Goal: Ask a question: Seek information or help from site administrators or community

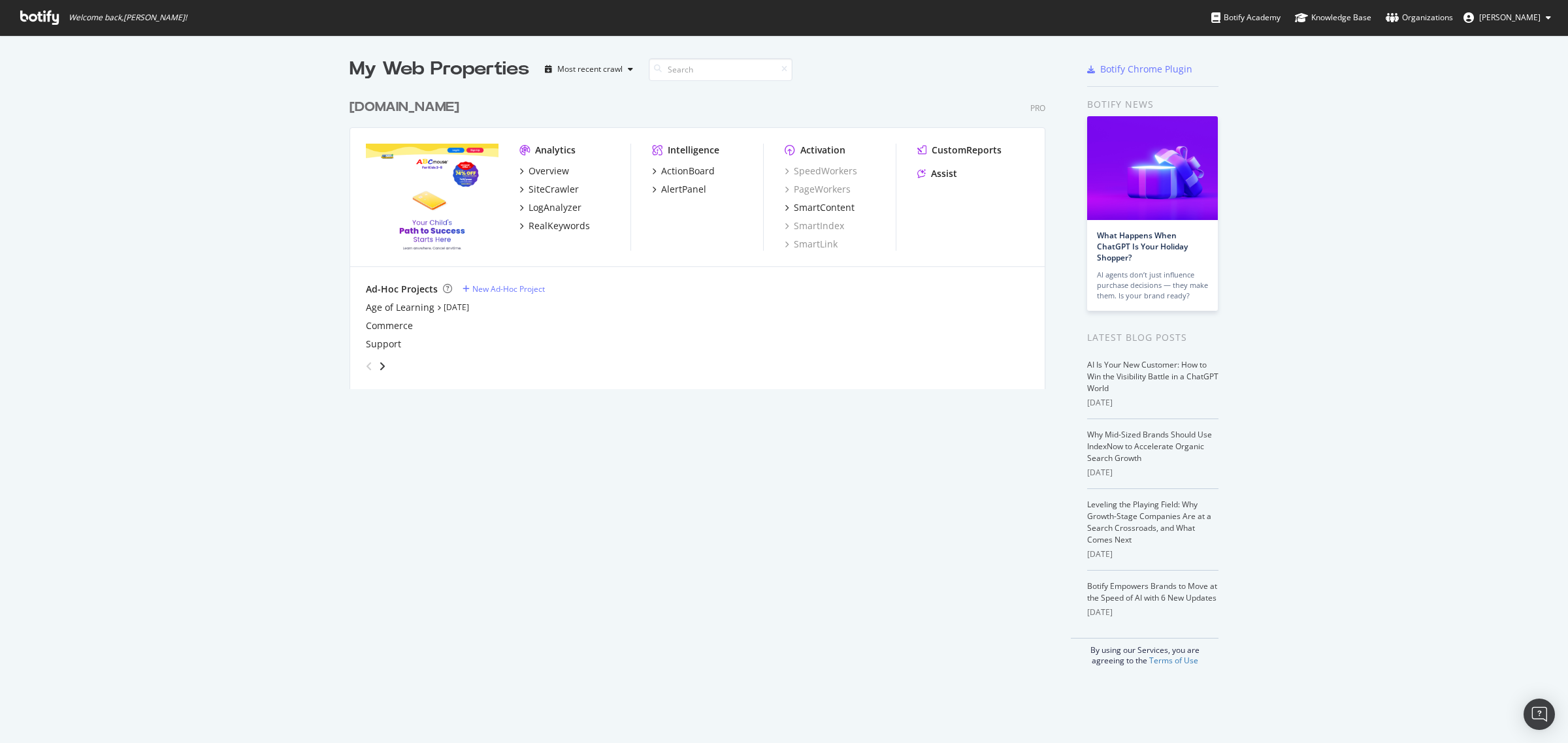
scroll to position [732, 1543]
click at [549, 227] on div "RealKeywords" at bounding box center [559, 226] width 61 height 13
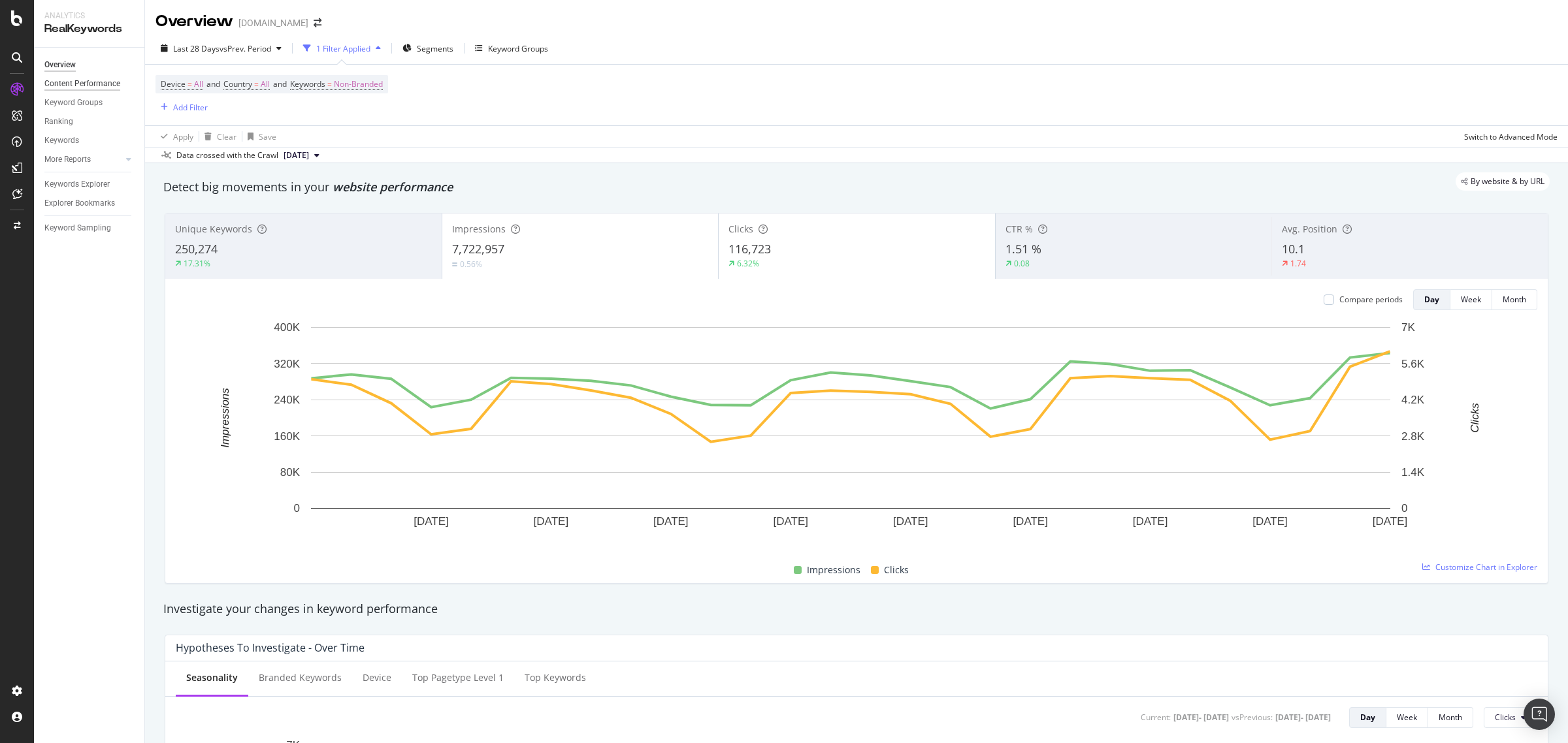
click at [81, 86] on div "Content Performance" at bounding box center [82, 84] width 75 height 14
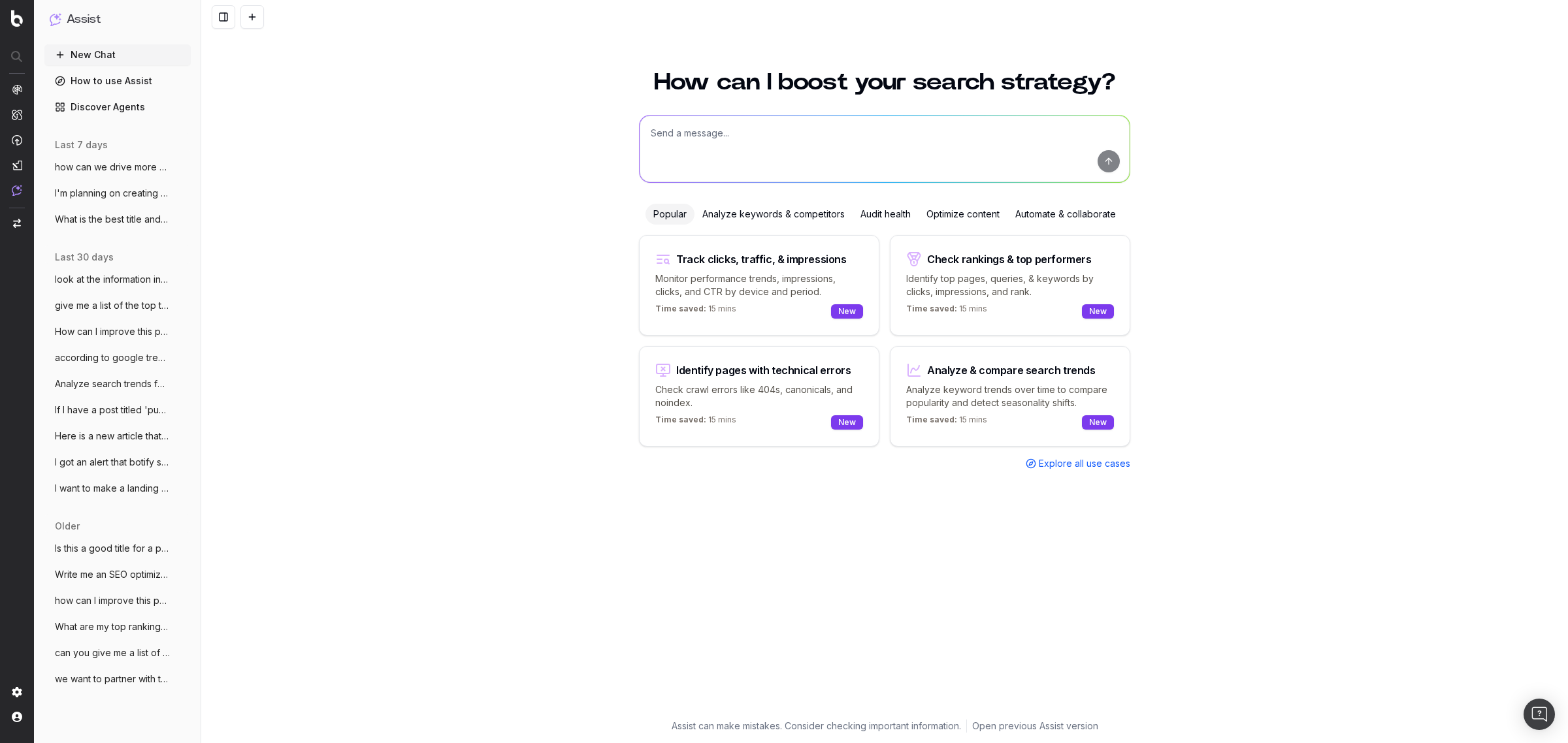
click at [756, 160] on textarea at bounding box center [884, 149] width 490 height 67
type textarea "We are doing a content analysis of our website to see where we have gaps. How c…"
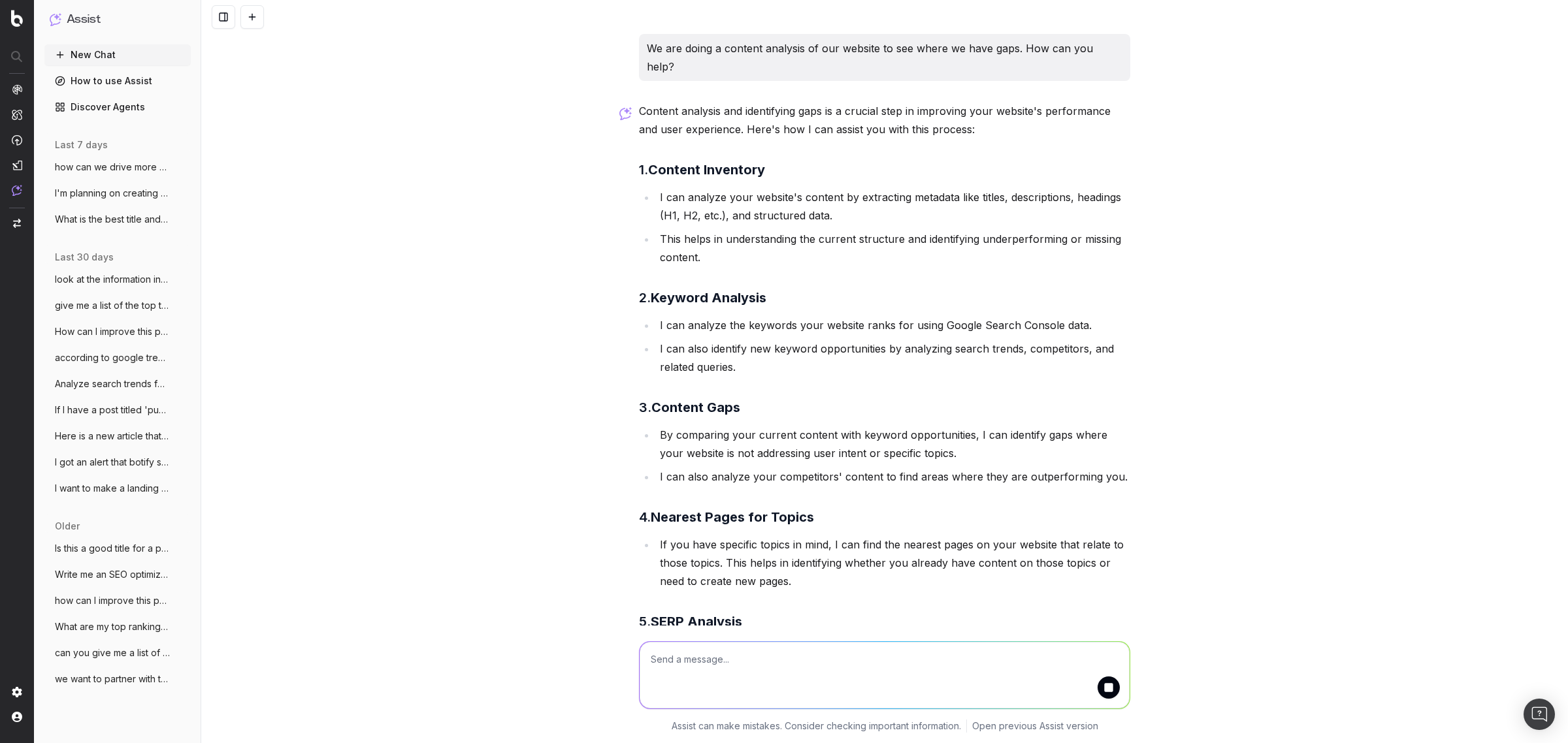
scroll to position [18, 0]
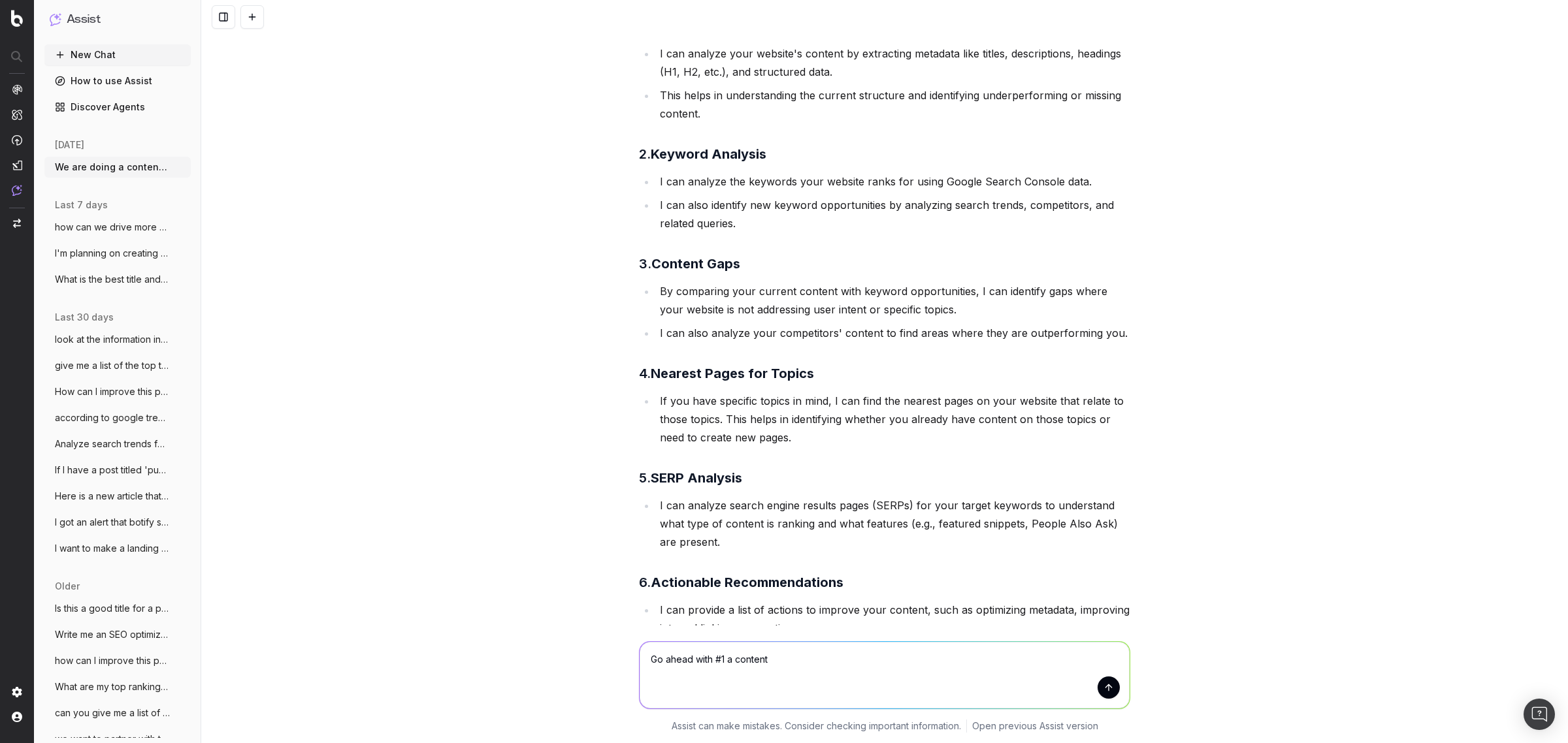
scroll to position [330, 0]
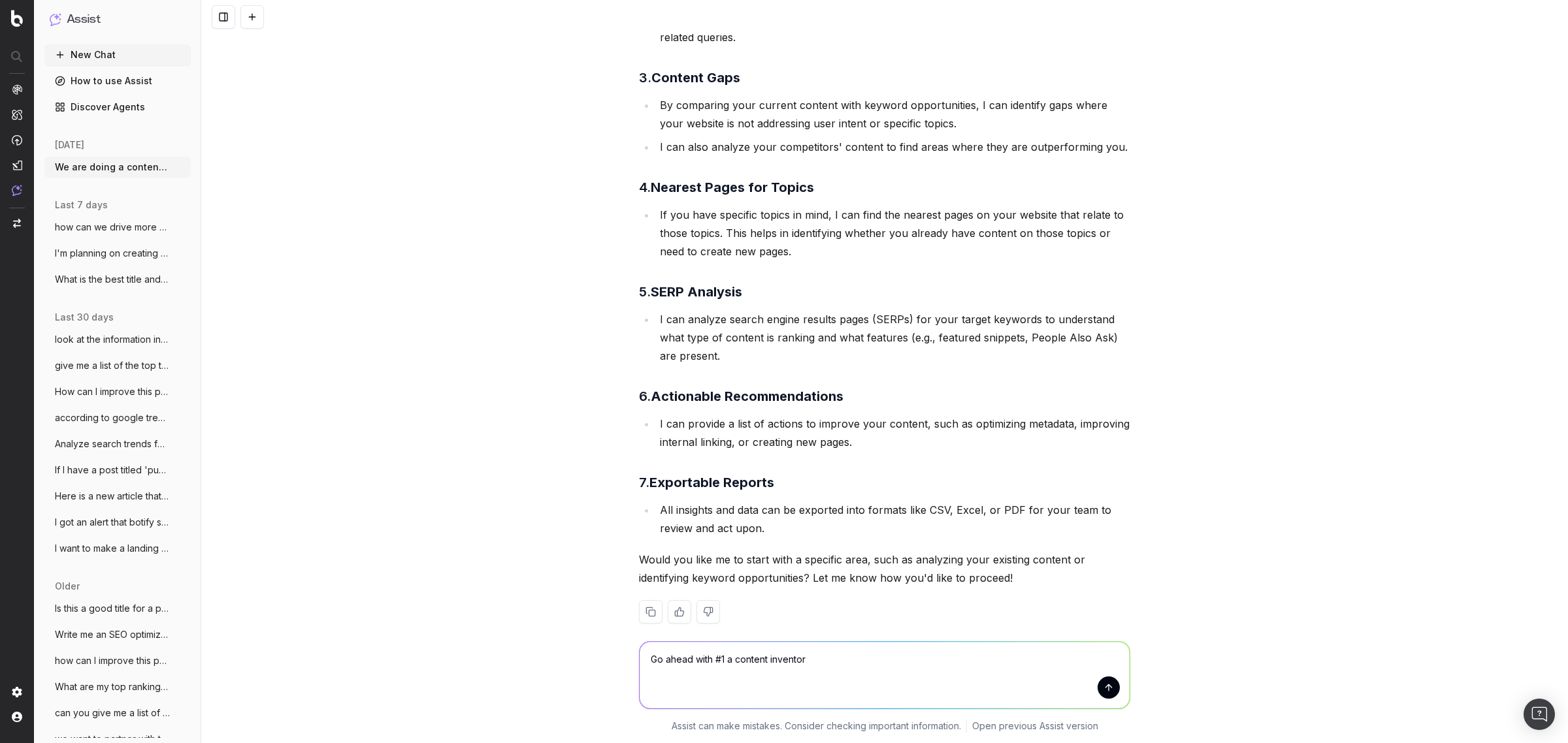
type textarea "Go ahead with #1 a content inventory"
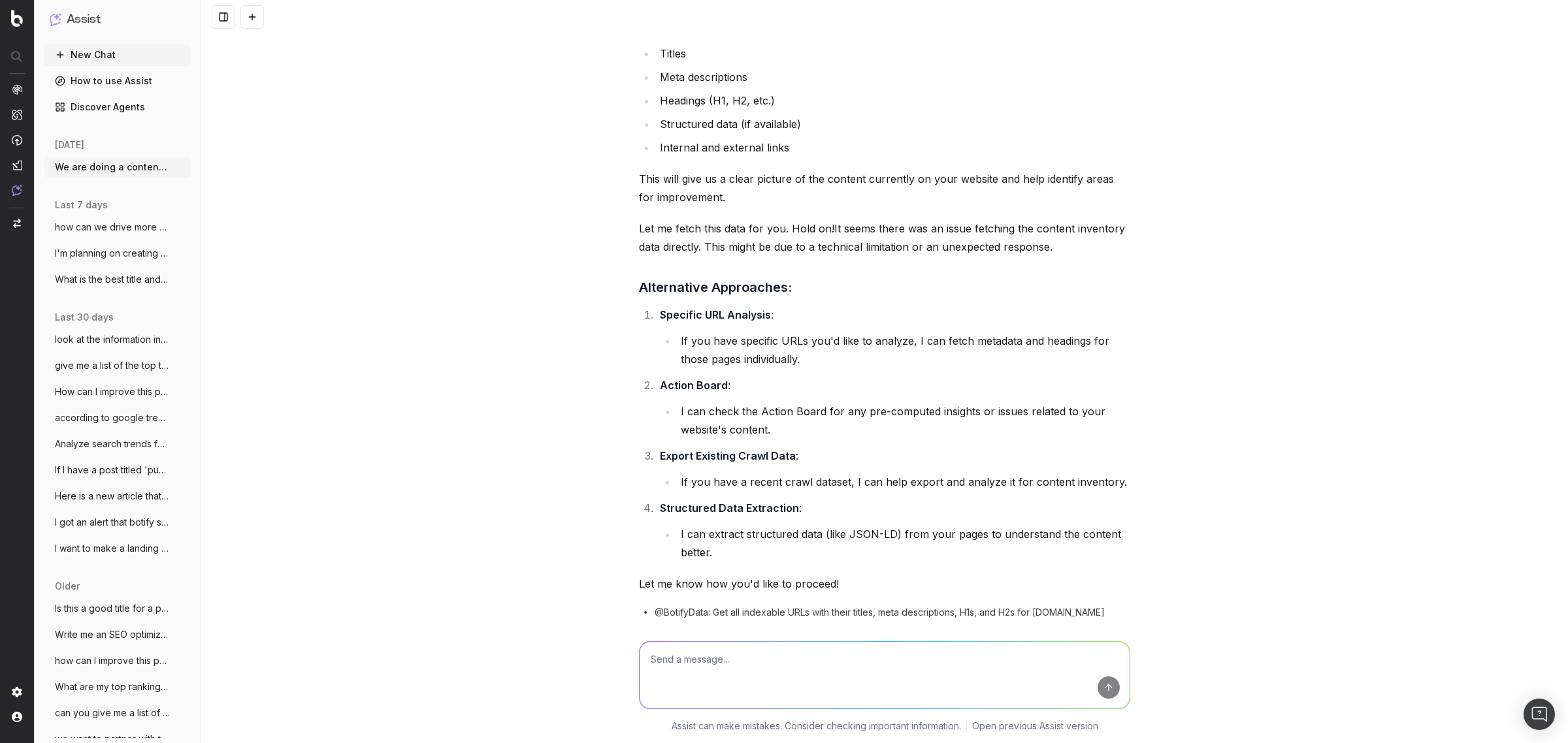
scroll to position [1058, 0]
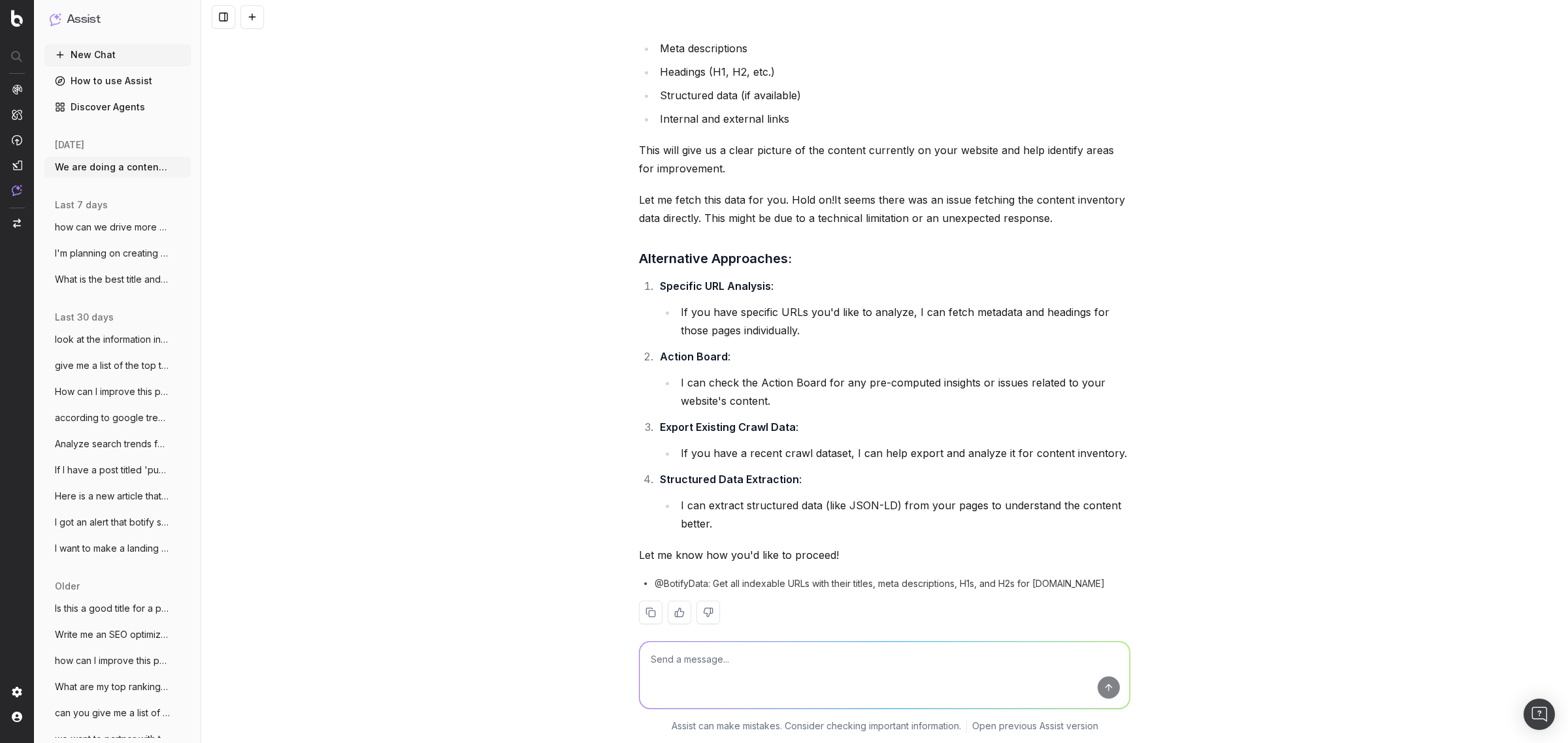
click at [702, 601] on button at bounding box center [708, 613] width 24 height 24
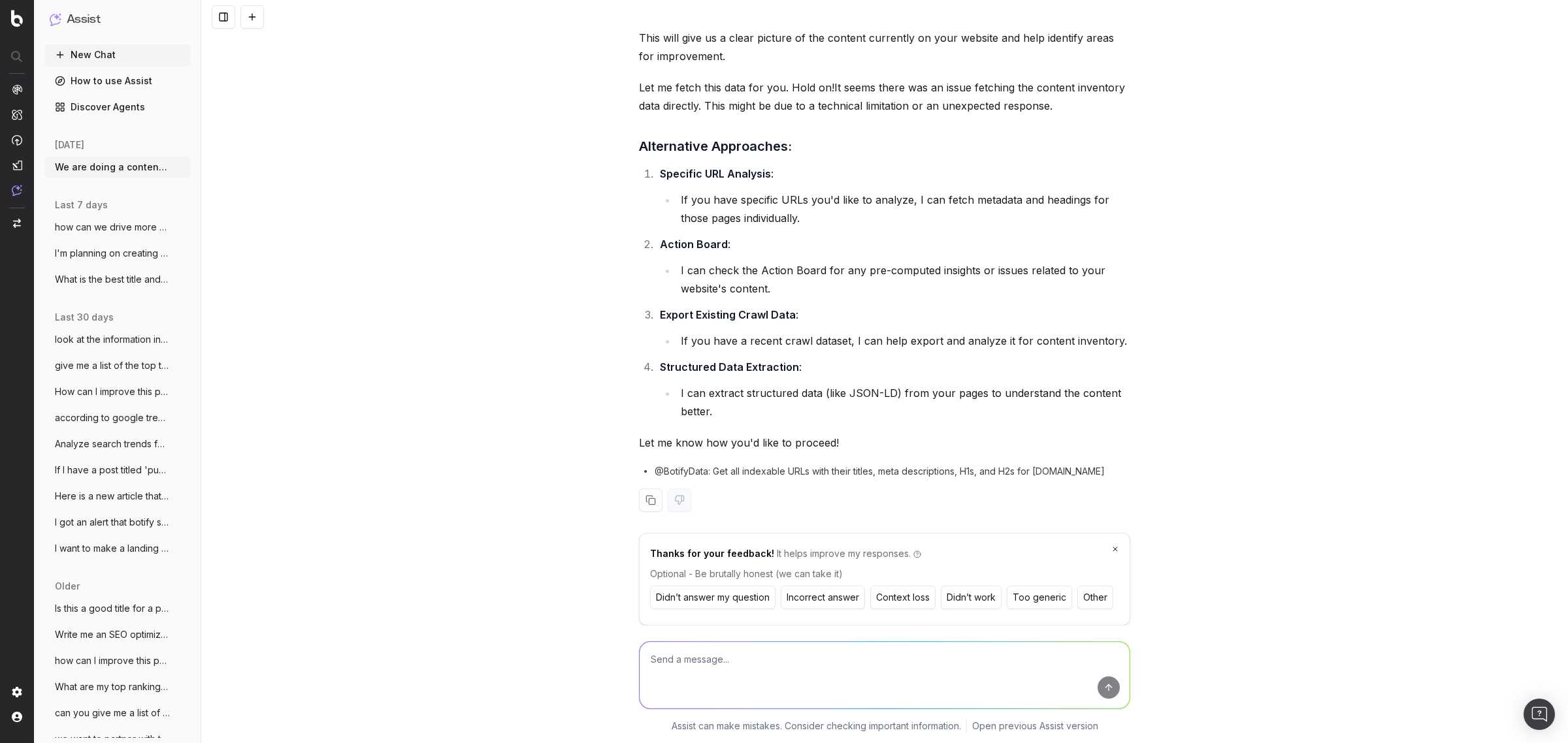
click at [948, 586] on button "Didn’t work" at bounding box center [971, 598] width 61 height 24
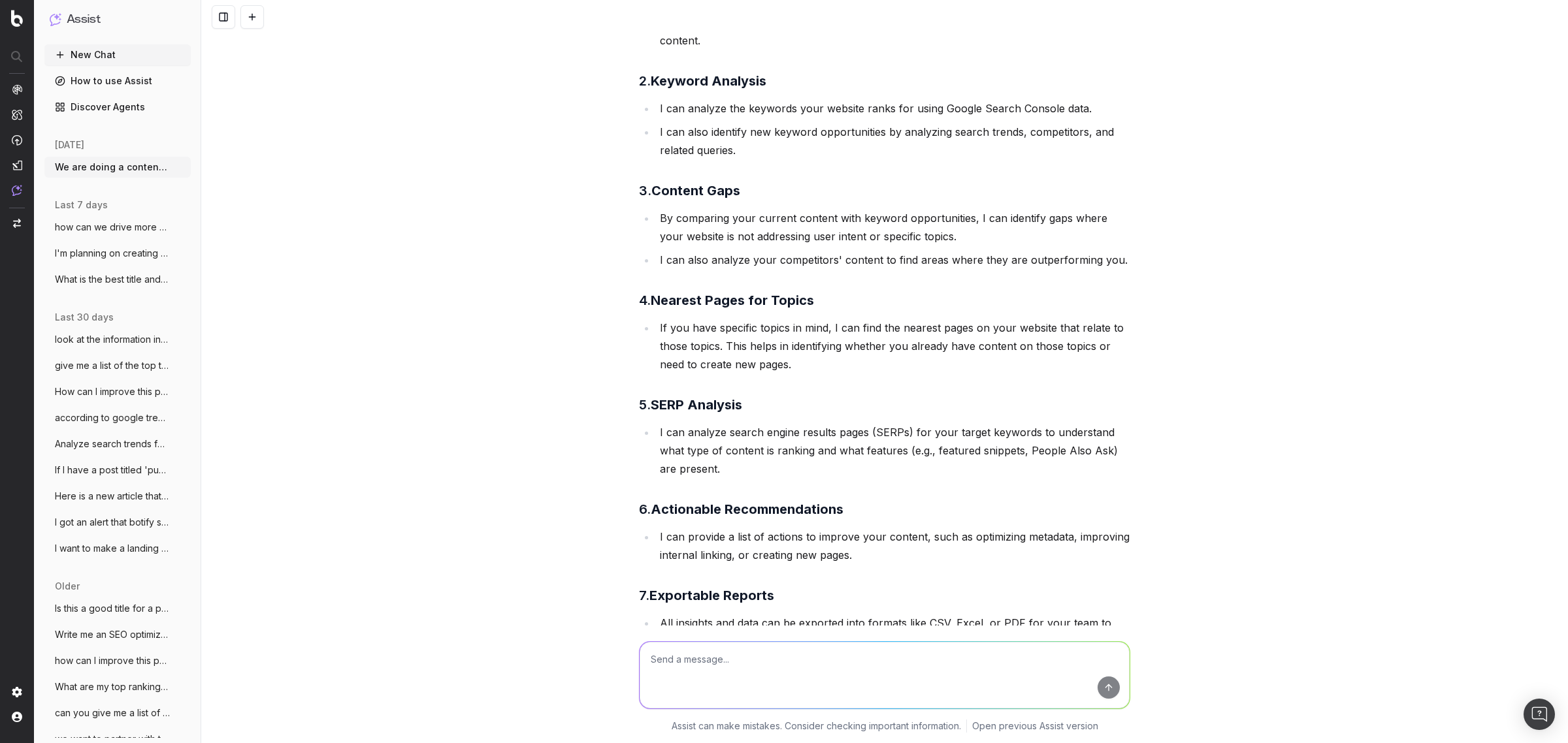
scroll to position [200, 0]
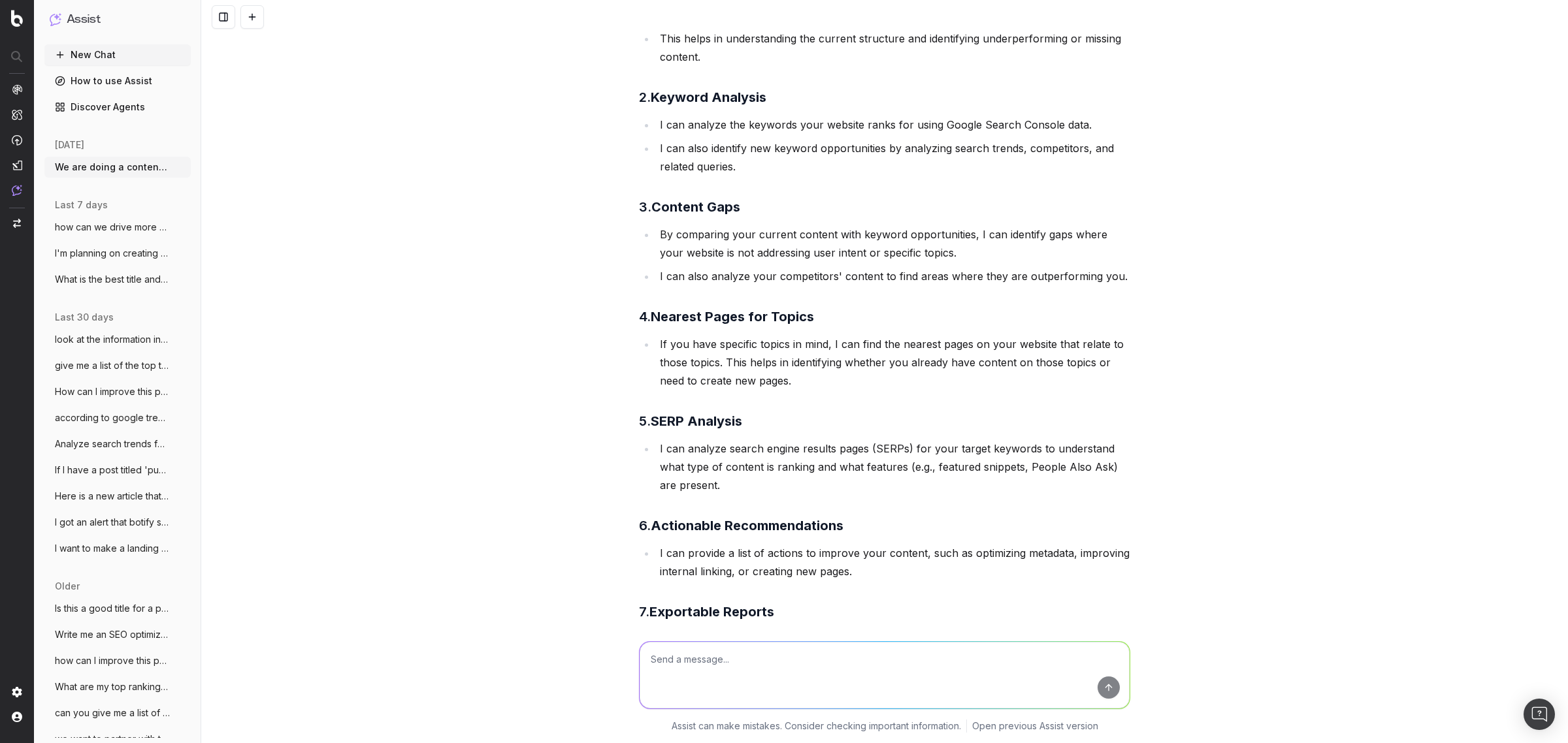
click at [88, 50] on button "New Chat" at bounding box center [118, 55] width 146 height 21
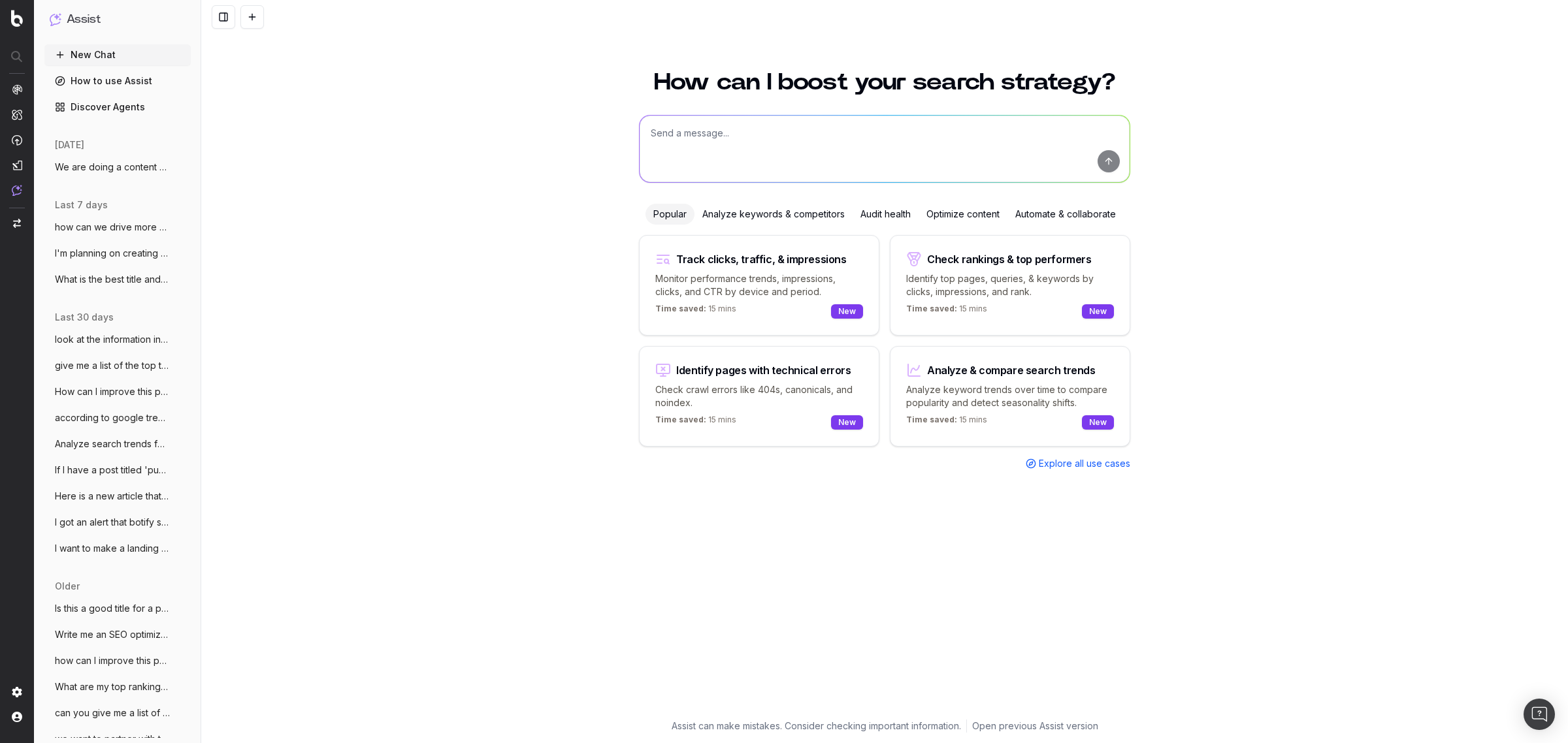
click at [751, 149] on textarea at bounding box center [884, 149] width 490 height 67
type textarea "I'm looking at all the content on /learn tell me if I have any orphaned pages."
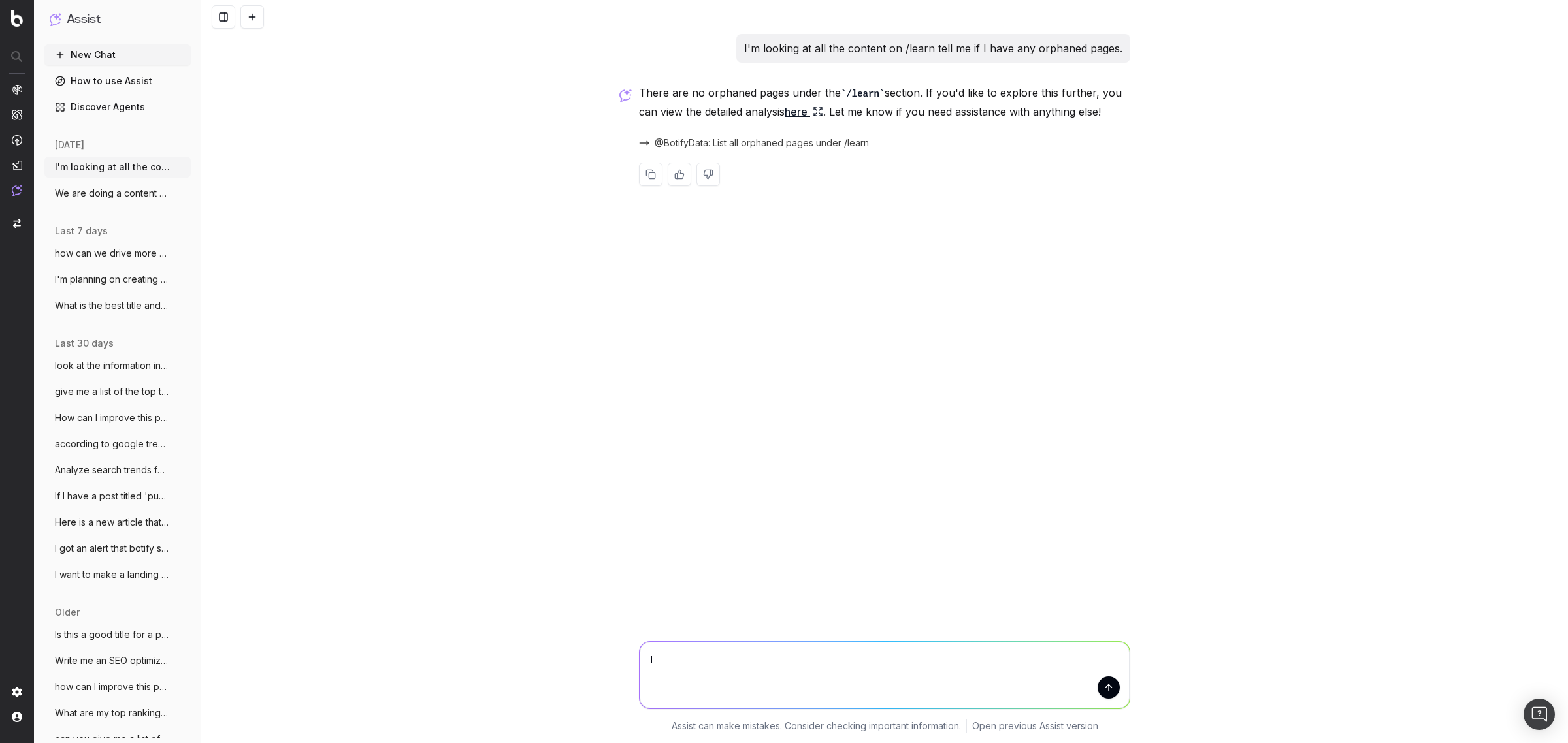
type textarea "I"
type textarea "what pages have the farthest clicks from the homepage of /learn how many clicks…"
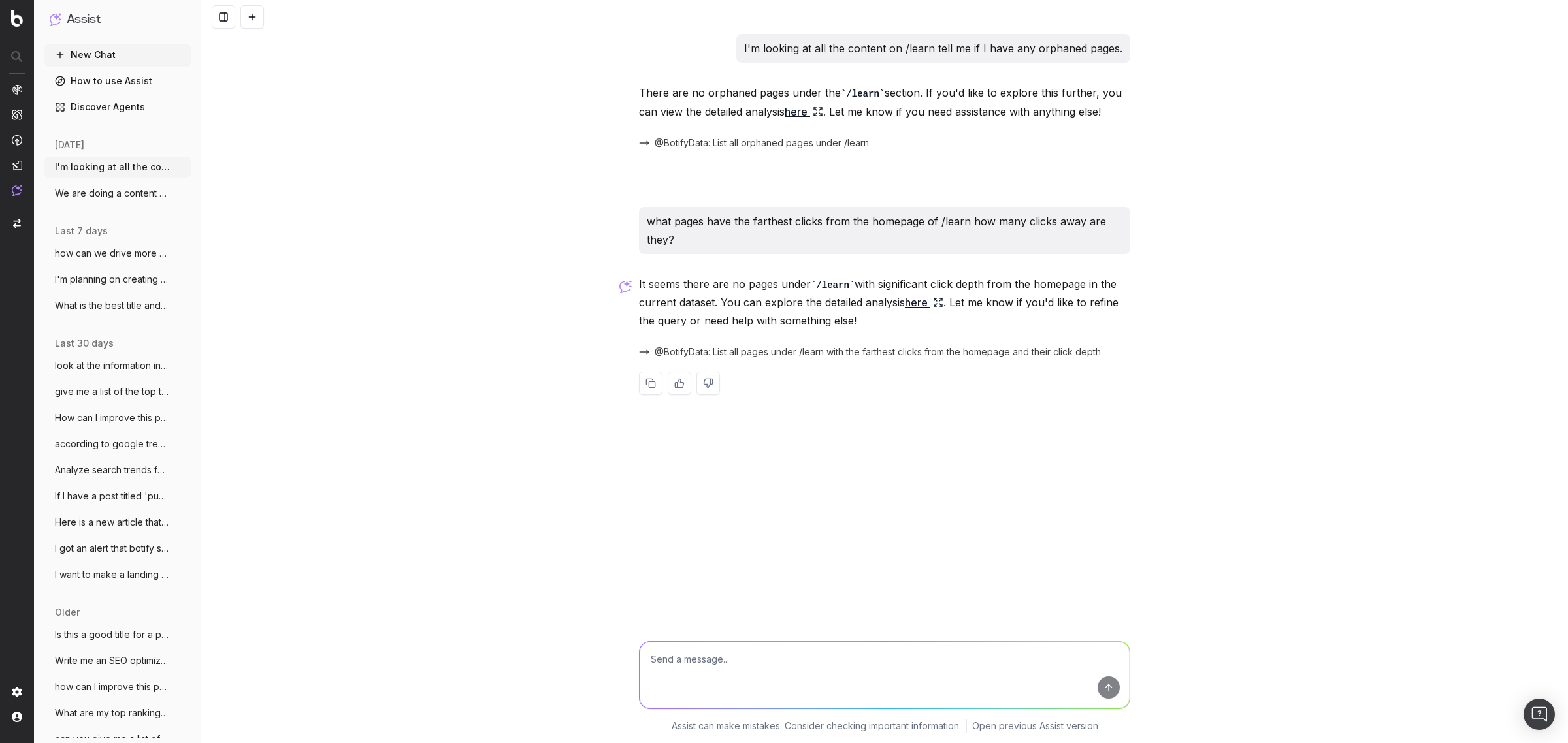
click at [916, 302] on link "here" at bounding box center [924, 302] width 38 height 18
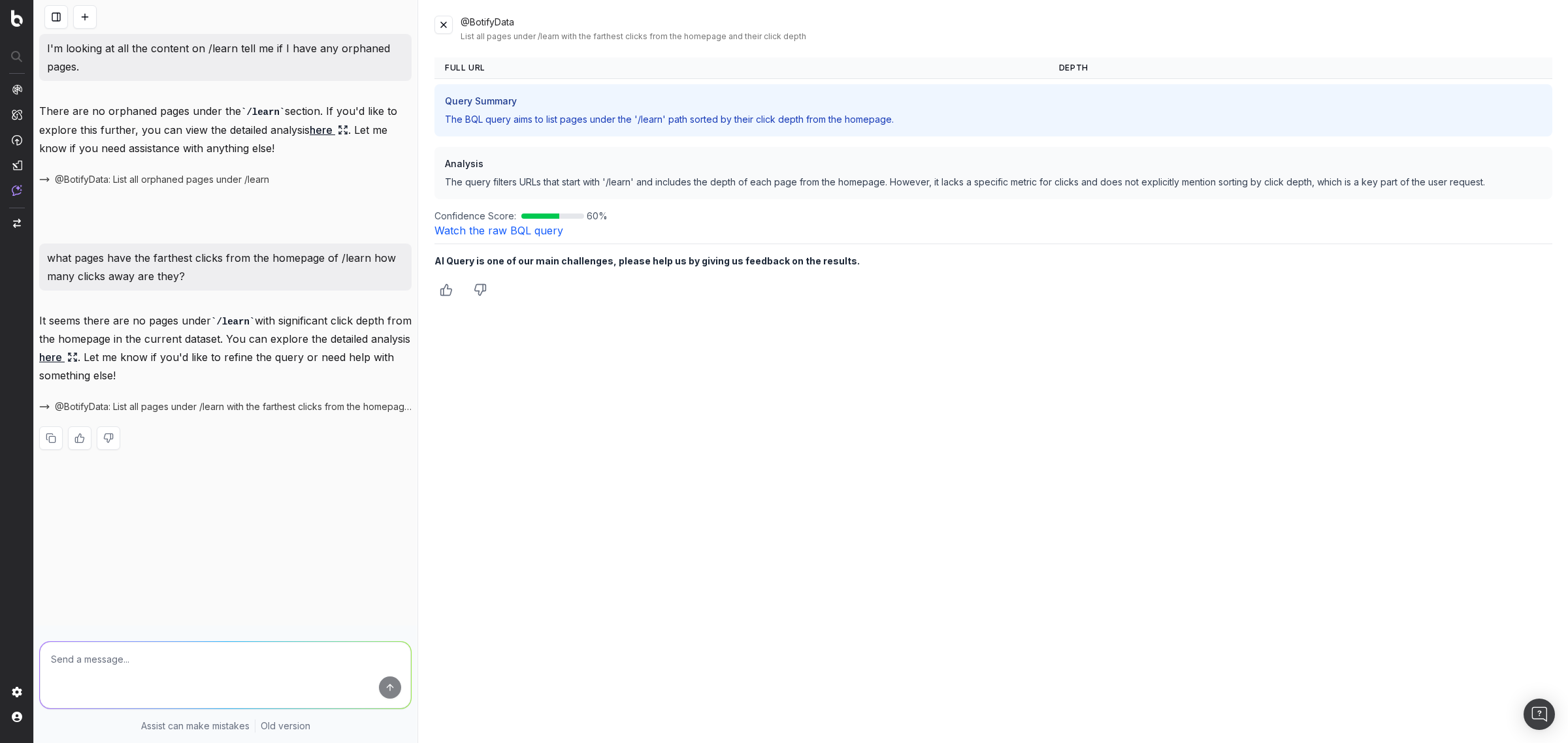
click at [441, 30] on button at bounding box center [444, 24] width 18 height 18
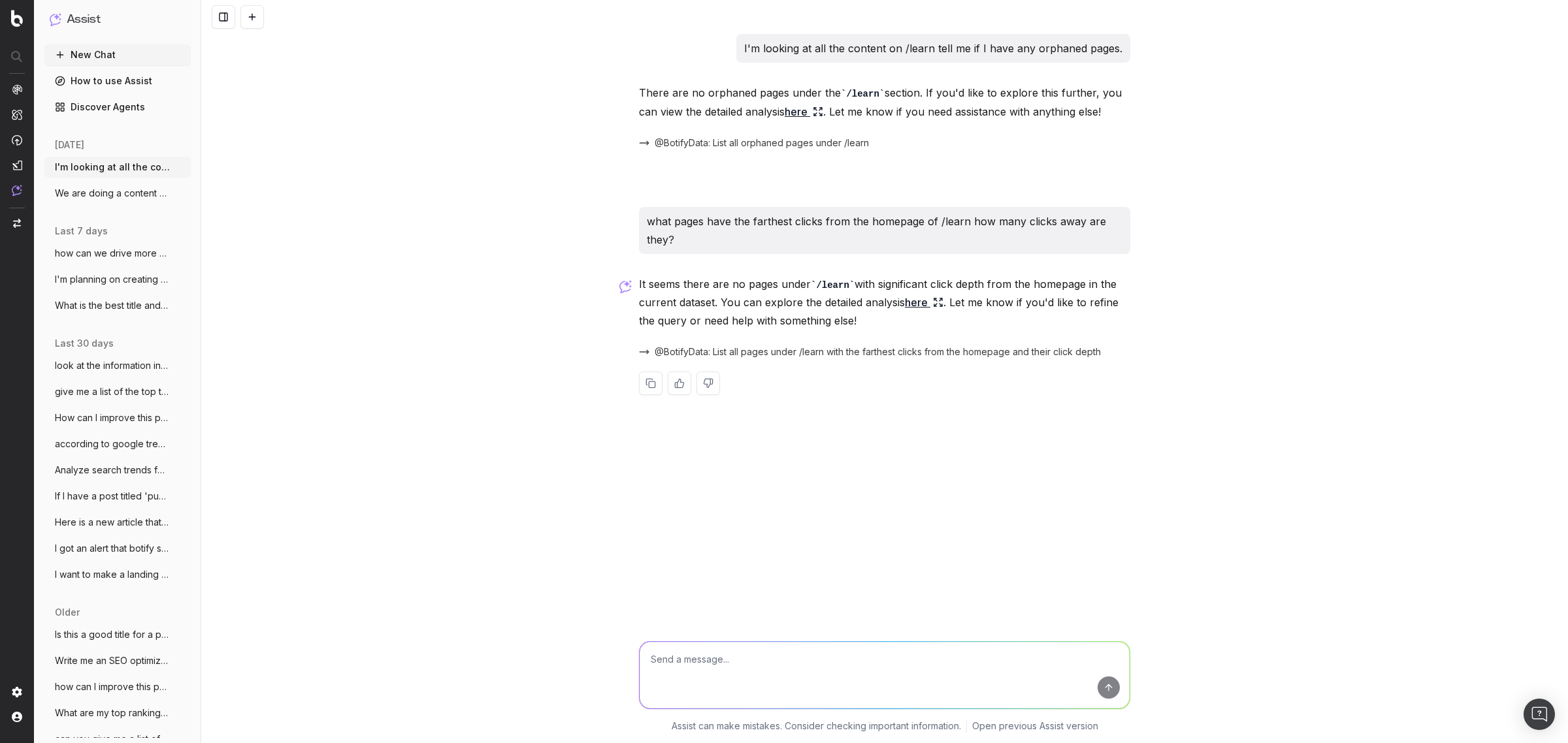
click at [743, 666] on textarea at bounding box center [884, 676] width 490 height 67
type textarea "remind me where in botify I can look to see how many clicks away from the home …"
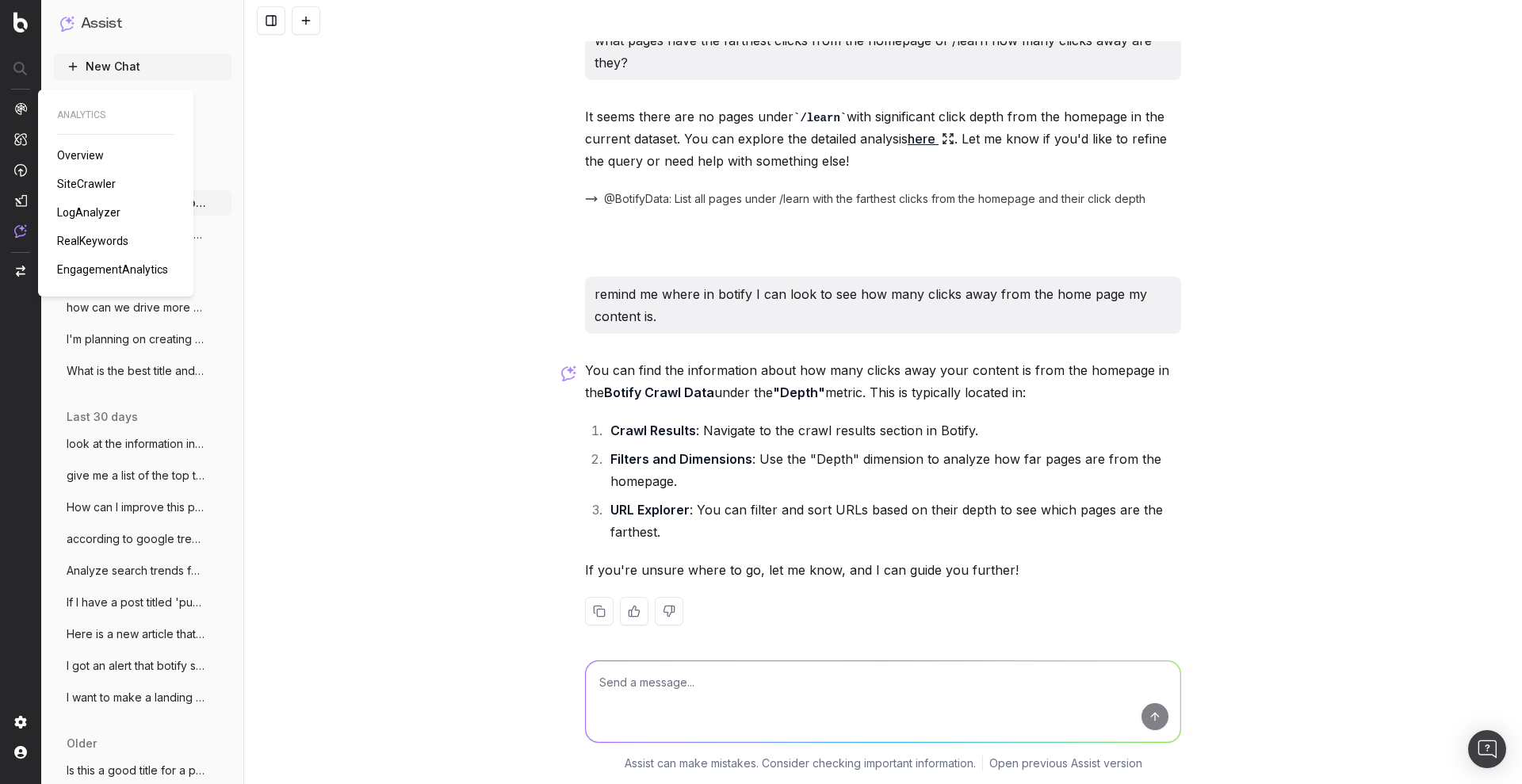
scroll to position [238, 0]
